Goal: Task Accomplishment & Management: Manage account settings

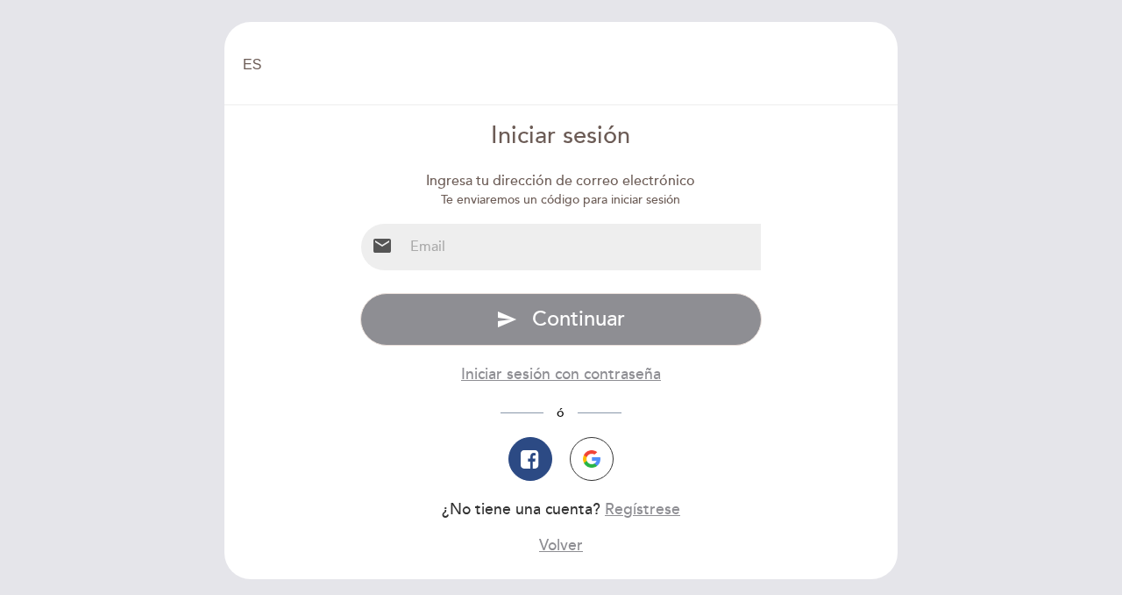
select select "es"
click at [537, 239] on input "email" at bounding box center [582, 247] width 359 height 46
paste input "[EMAIL_ADDRESS][DOMAIN_NAME]"
type input "[EMAIL_ADDRESS][DOMAIN_NAME]"
click at [258, 301] on form "Iniciar sesión Ingresa tu dirección de correo electrónico Te enviaremos un códi…" at bounding box center [561, 337] width 649 height 437
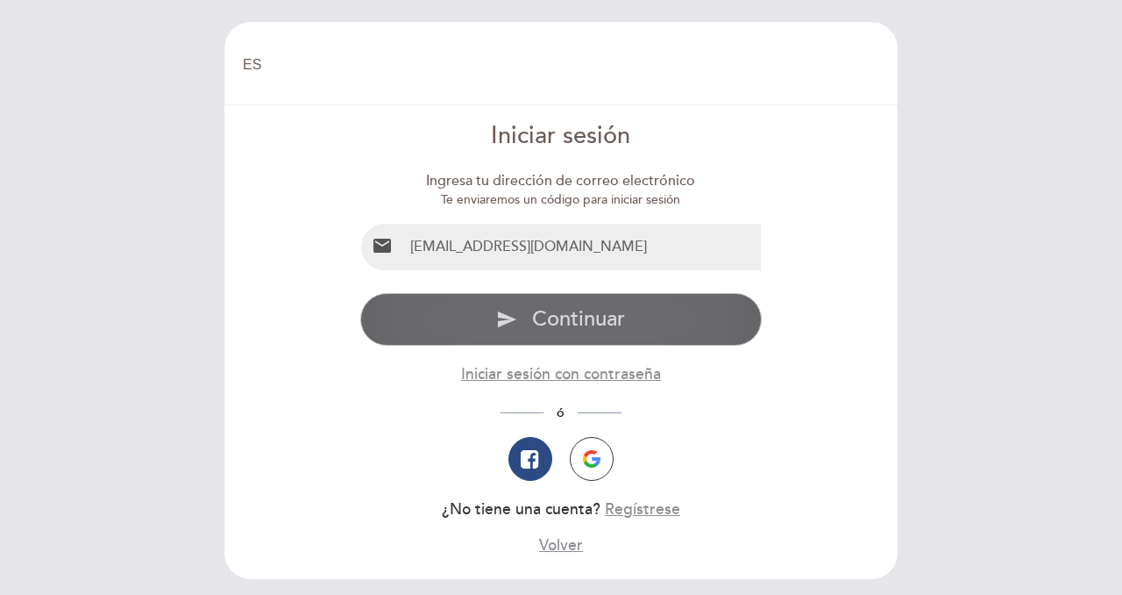
click at [593, 335] on button "send Continuar" at bounding box center [561, 319] width 403 height 53
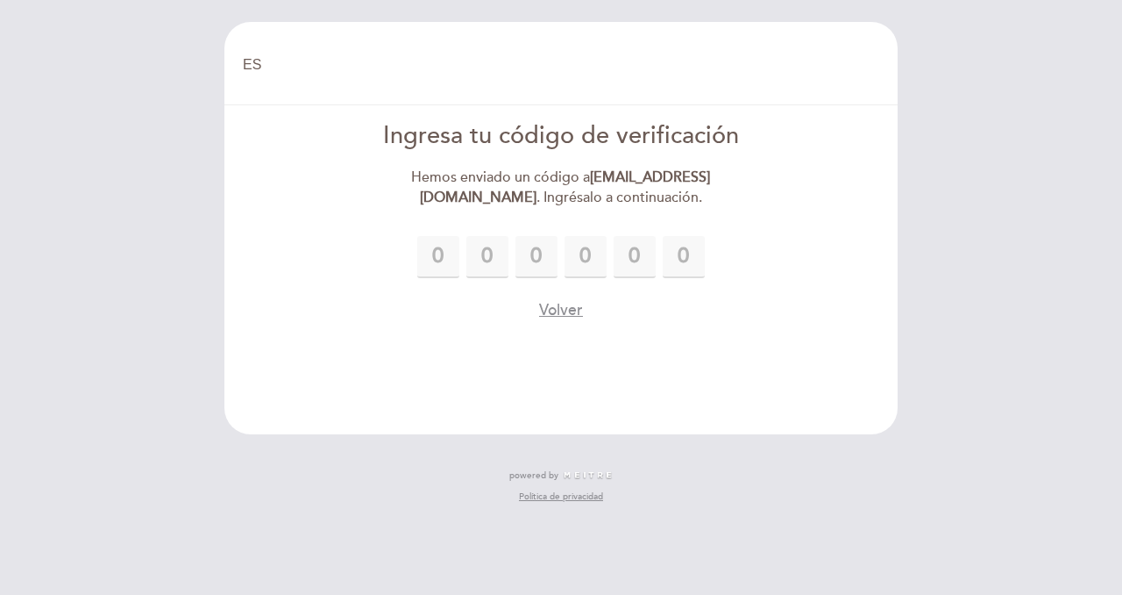
type input "6"
type input "8"
type input "4"
type input "5"
type input "4"
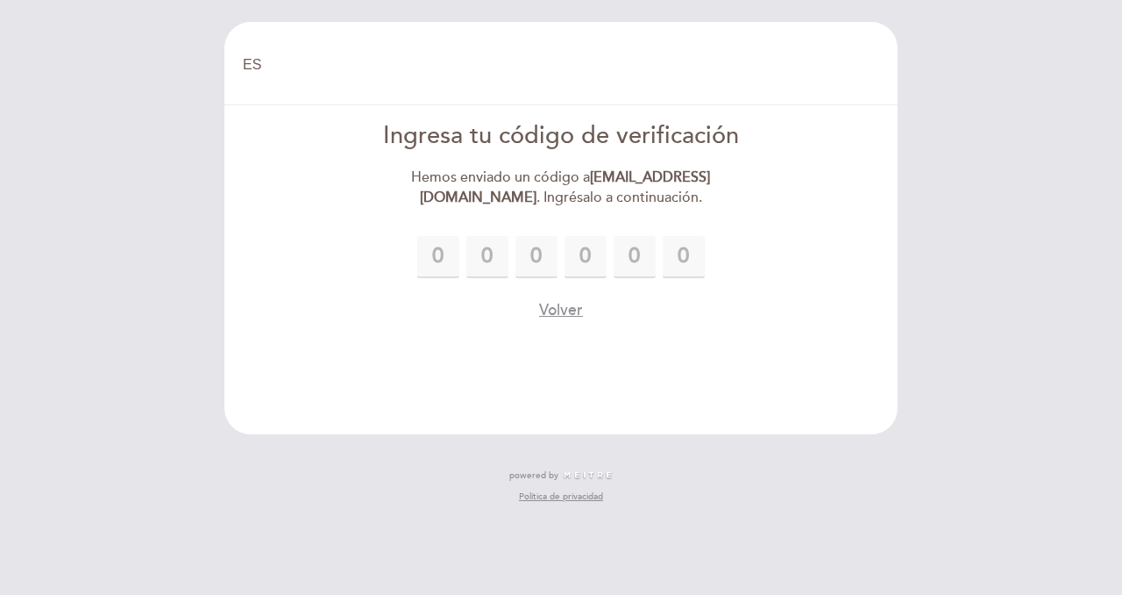
type input "5"
